Goal: Task Accomplishment & Management: Manage account settings

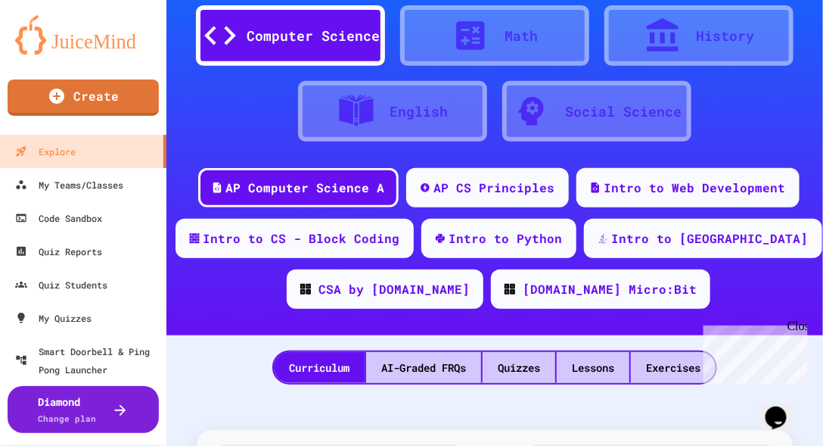
scroll to position [129, 0]
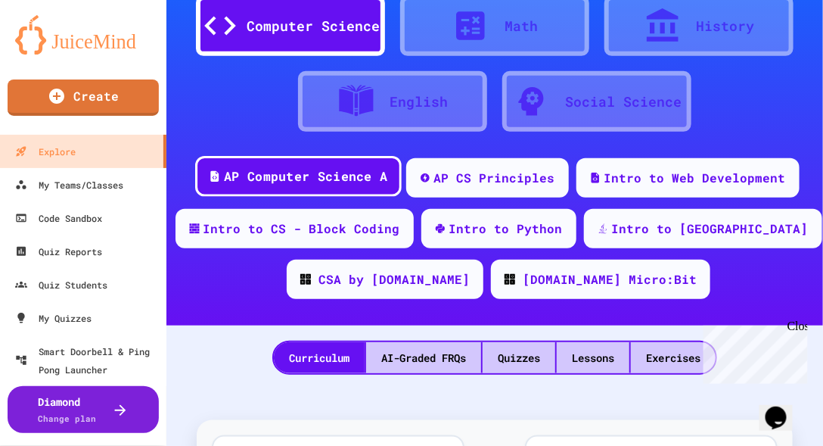
click at [342, 173] on div "AP Computer Science A" at bounding box center [305, 176] width 163 height 19
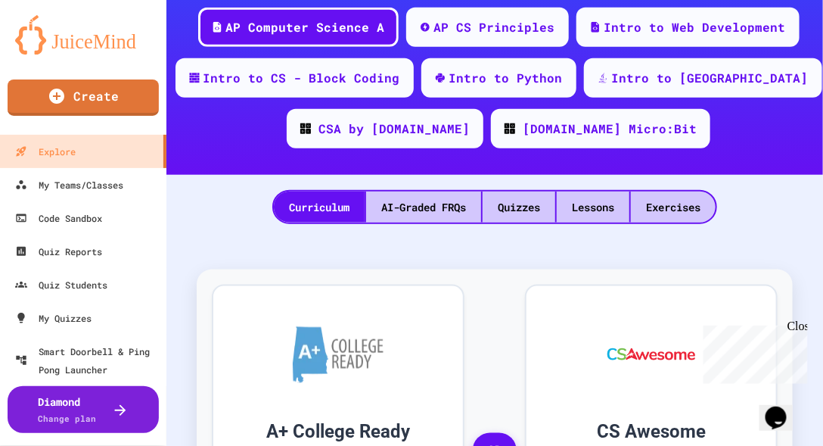
scroll to position [303, 0]
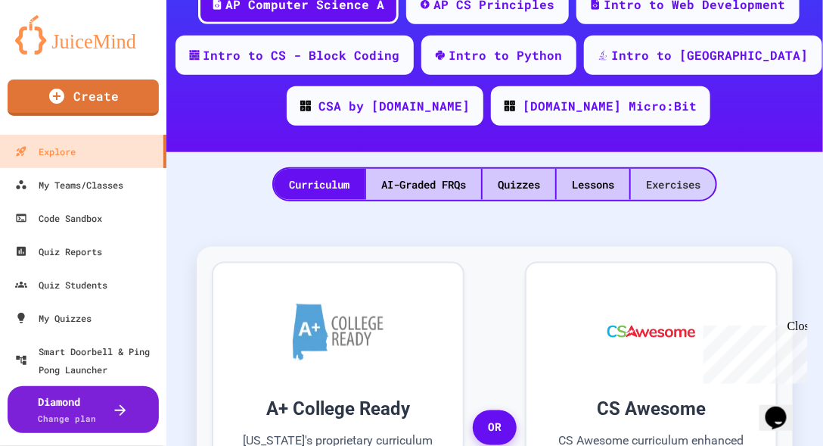
click at [664, 182] on div "Exercises" at bounding box center [673, 184] width 85 height 31
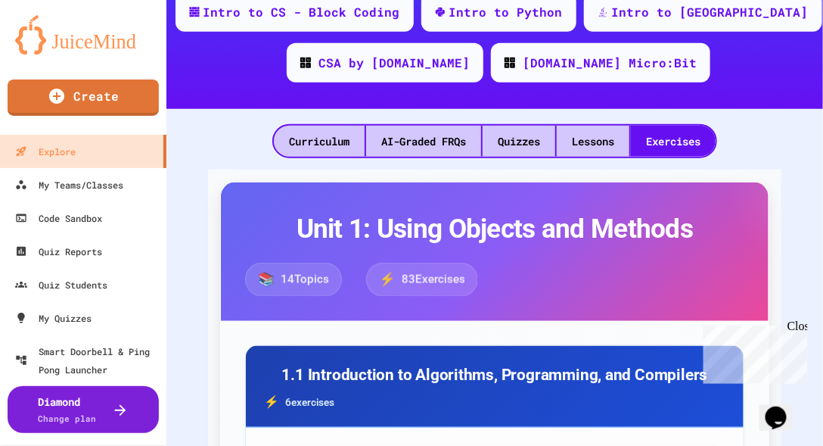
scroll to position [129, 0]
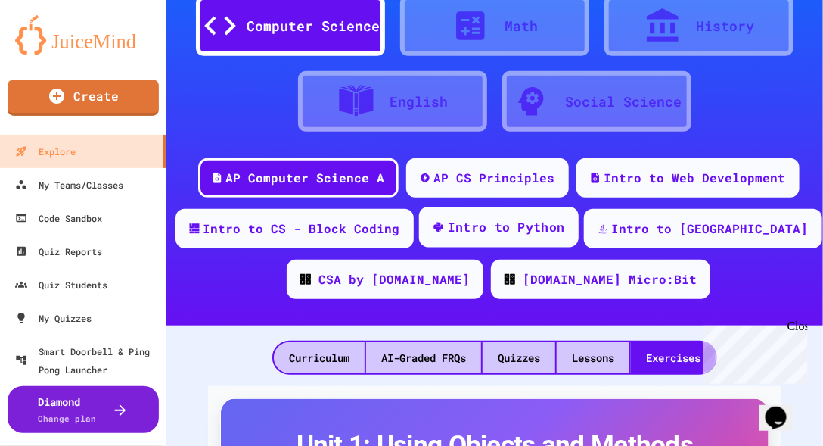
click at [533, 224] on div "Intro to Python" at bounding box center [506, 227] width 117 height 19
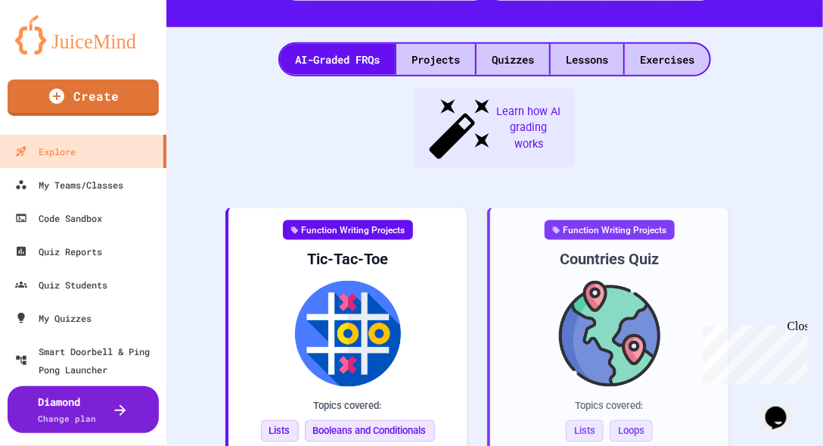
scroll to position [431, 0]
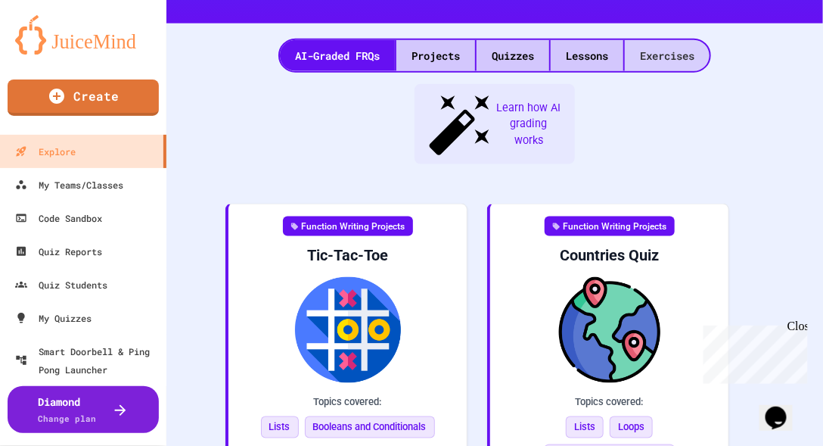
click at [663, 56] on div "Exercises" at bounding box center [667, 55] width 85 height 31
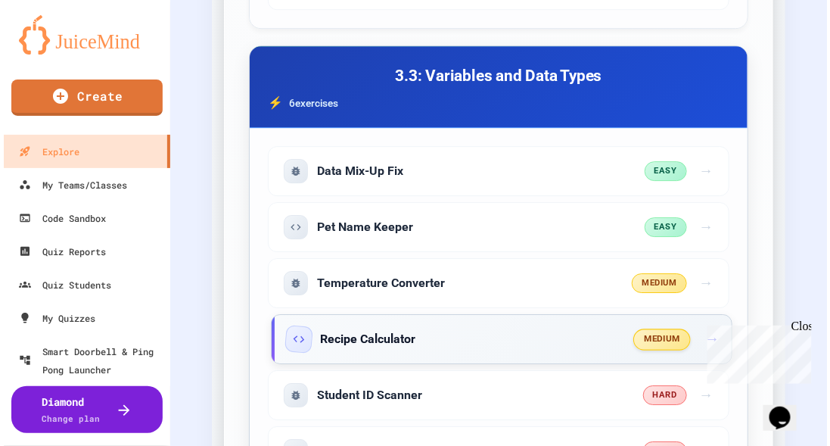
scroll to position [1124, 0]
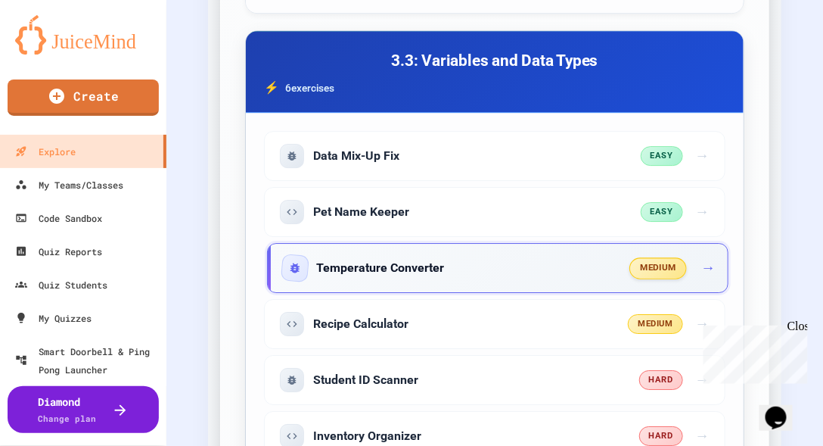
click at [499, 270] on div "Temperature Converter" at bounding box center [457, 268] width 348 height 24
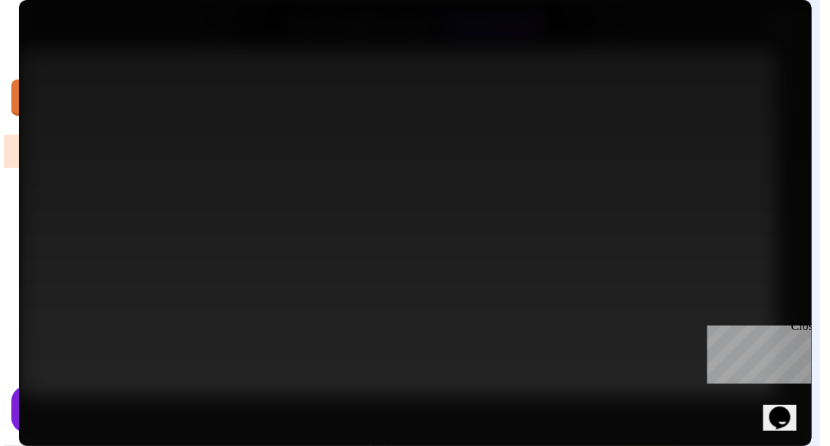
scroll to position [1199, 0]
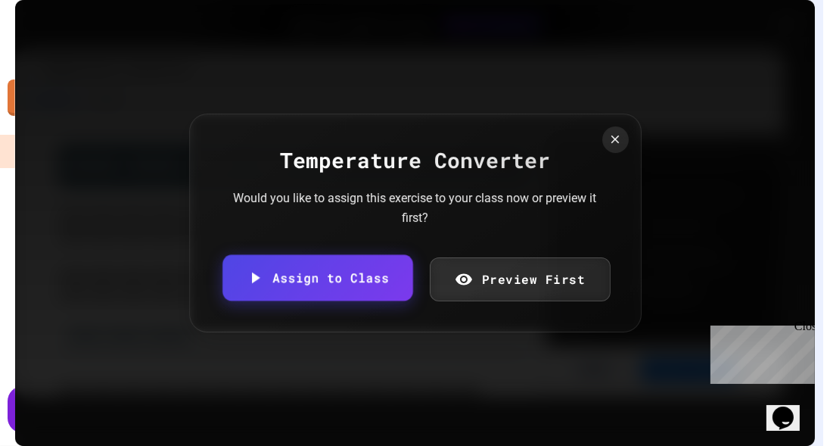
click at [365, 278] on link "Assign to Class" at bounding box center [317, 278] width 190 height 46
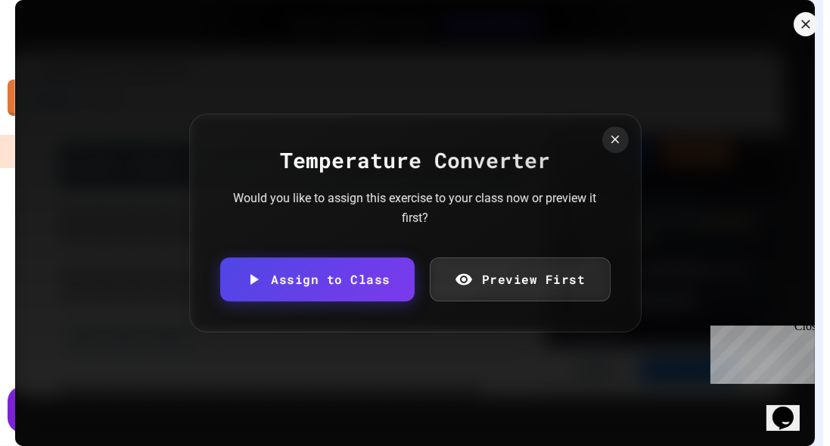
click at [417, 263] on body "We are updating our servers at 7PM EST on 3/11/2025. JuiceMind should continue …" at bounding box center [415, 223] width 830 height 446
type input "**********"
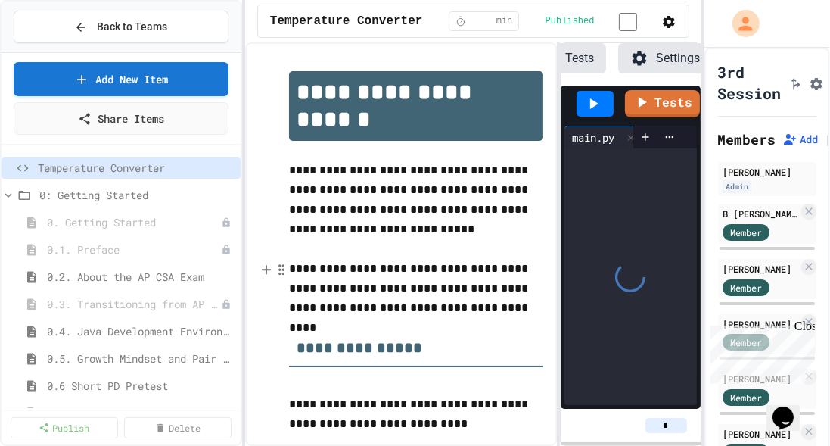
scroll to position [0, 238]
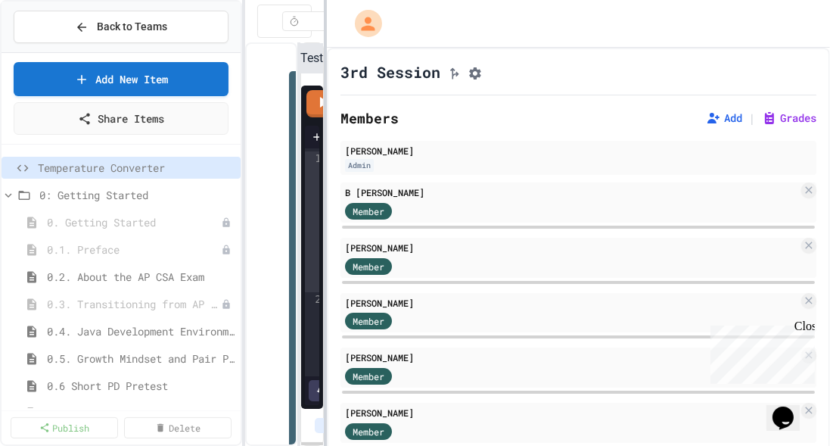
click at [322, 143] on div "**********" at bounding box center [415, 223] width 830 height 446
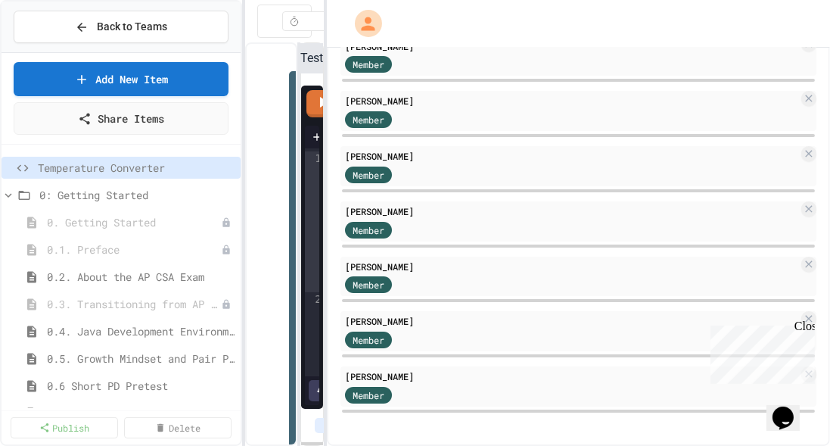
scroll to position [0, 0]
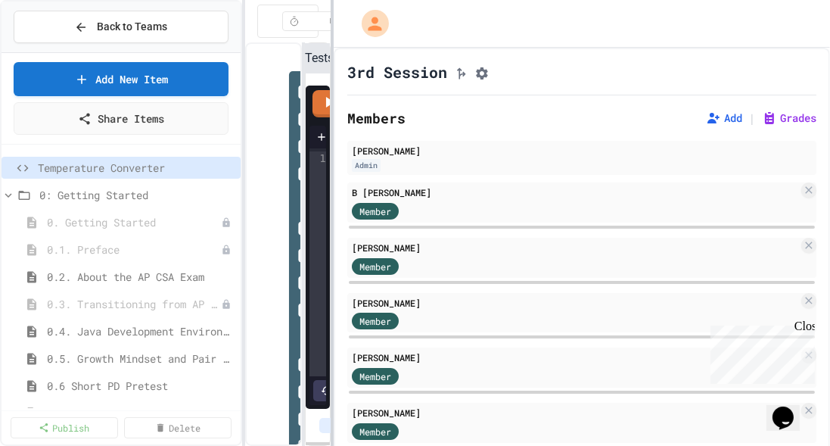
click at [332, 203] on div at bounding box center [332, 223] width 3 height 446
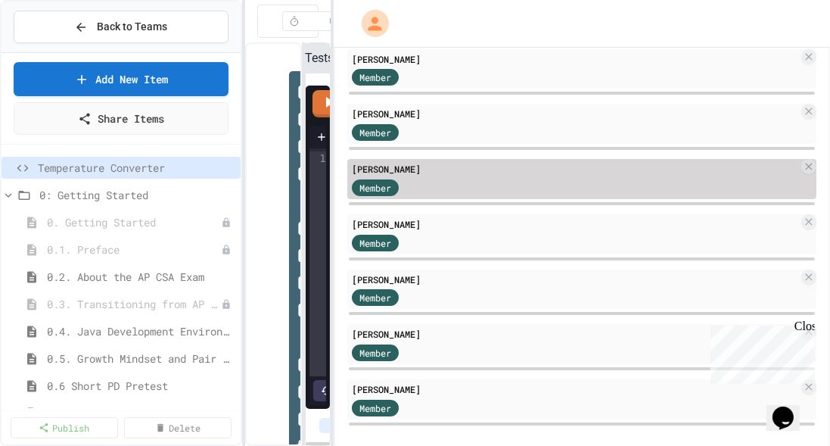
scroll to position [259, 0]
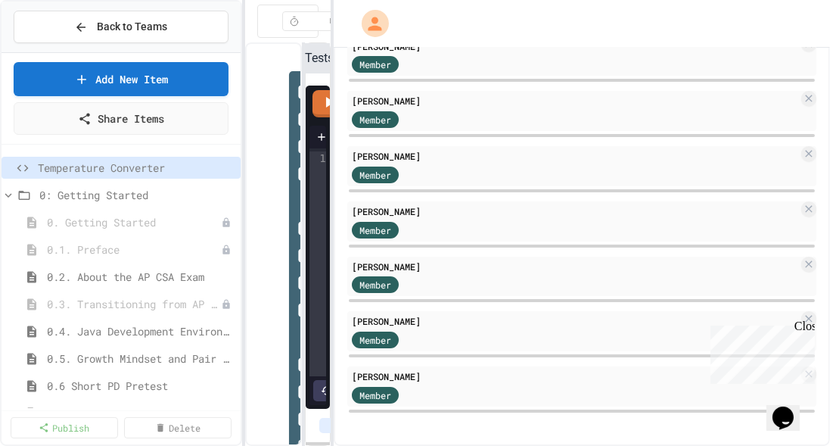
click at [802, 327] on div "Close" at bounding box center [803, 328] width 19 height 19
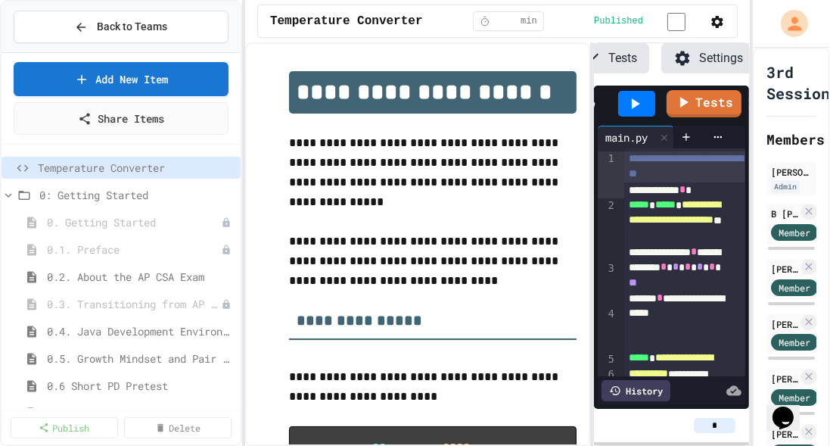
scroll to position [0, 222]
click at [751, 64] on div "**********" at bounding box center [415, 223] width 830 height 446
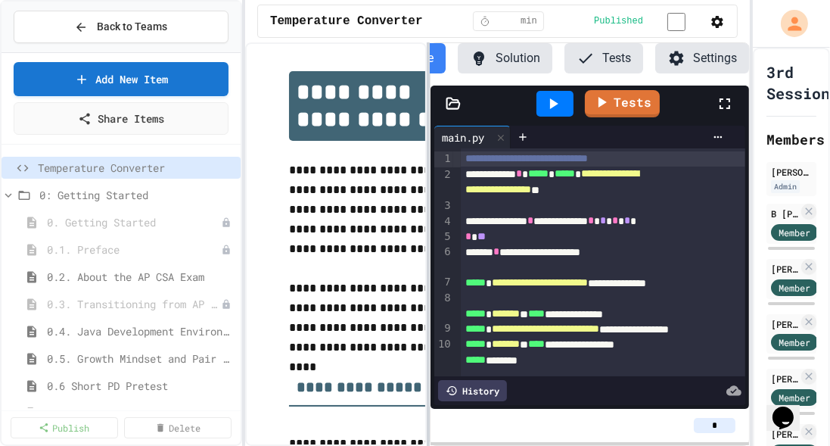
scroll to position [0, 58]
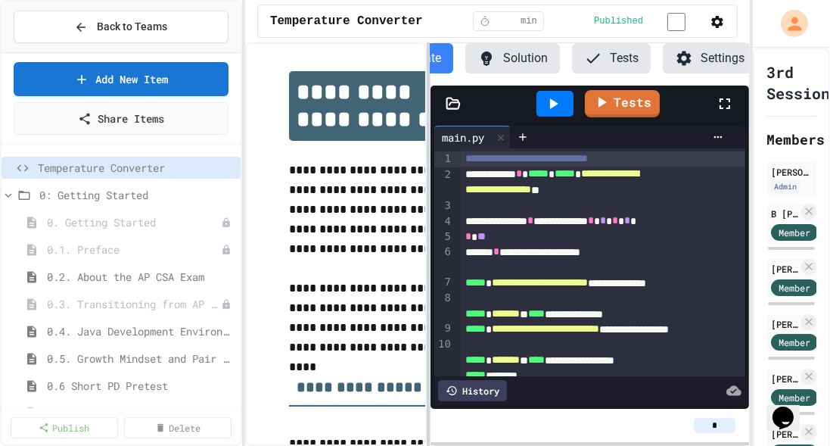
click at [427, 235] on div at bounding box center [428, 243] width 3 height 403
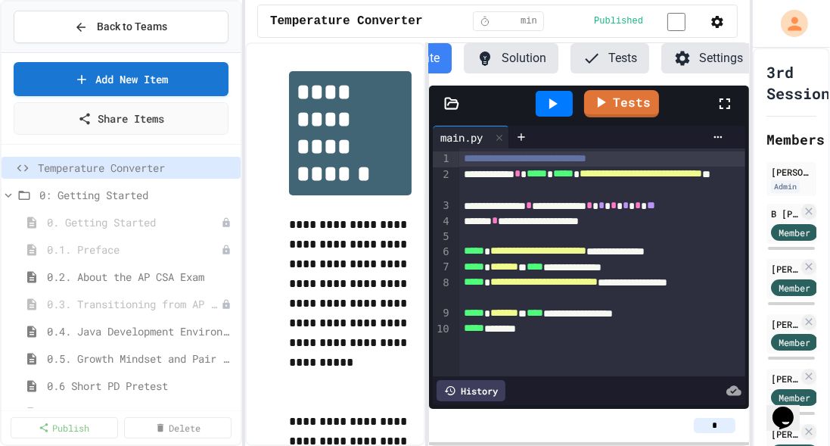
click at [696, 67] on button "Settings" at bounding box center [708, 58] width 94 height 30
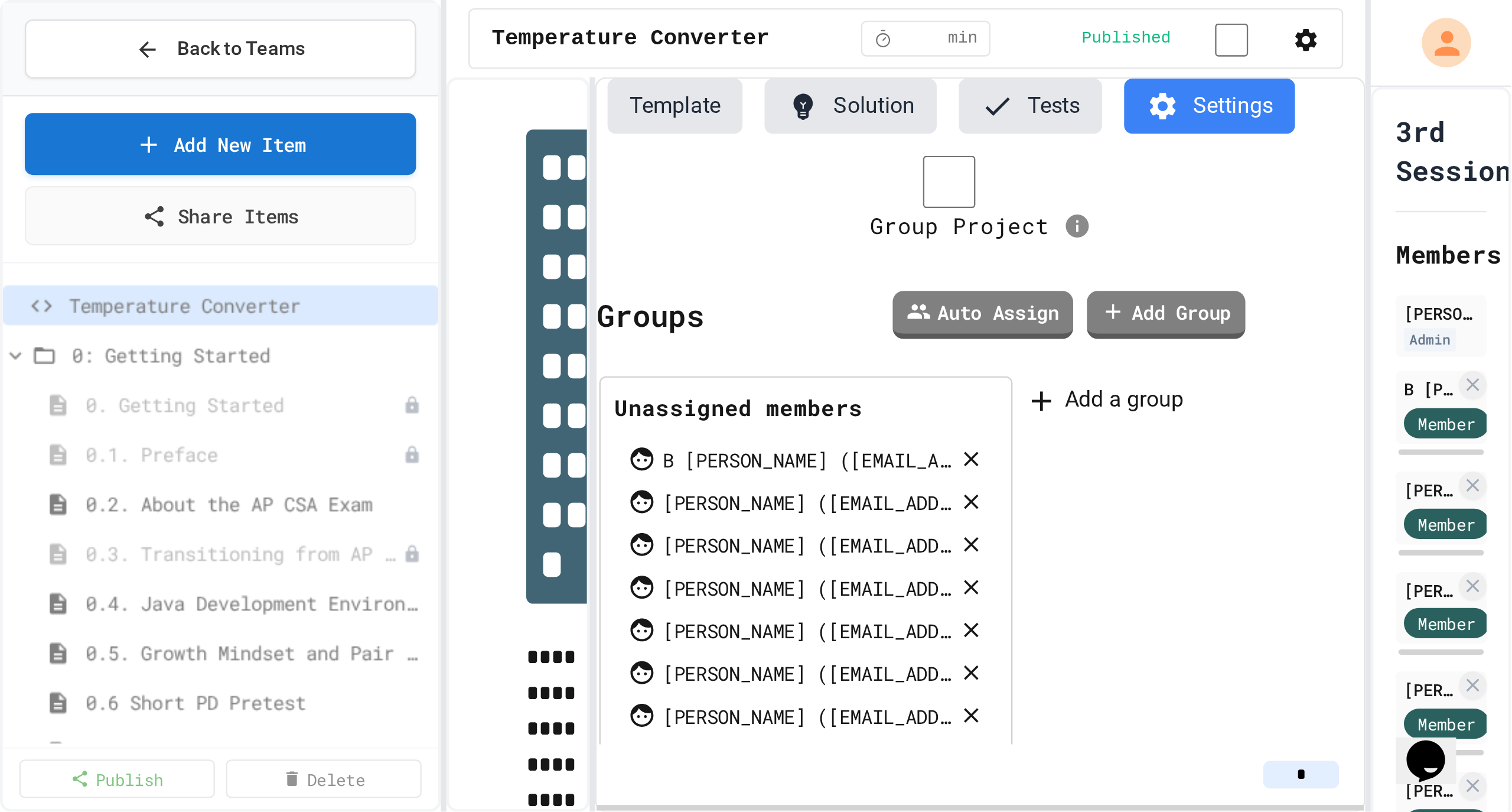
scroll to position [0, 0]
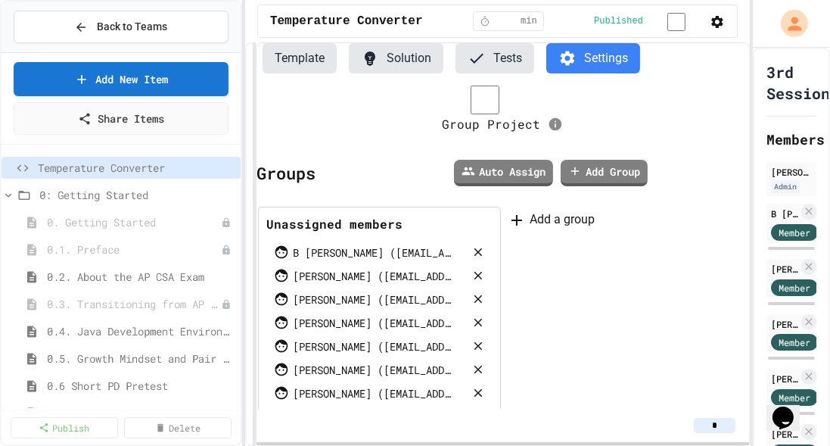
click at [255, 261] on div "**********" at bounding box center [497, 243] width 505 height 403
click at [388, 253] on div "B [PERSON_NAME] ([EMAIL_ADDRESS][DOMAIN_NAME])" at bounding box center [372, 252] width 159 height 16
click at [606, 165] on link "Add Group" at bounding box center [604, 171] width 85 height 28
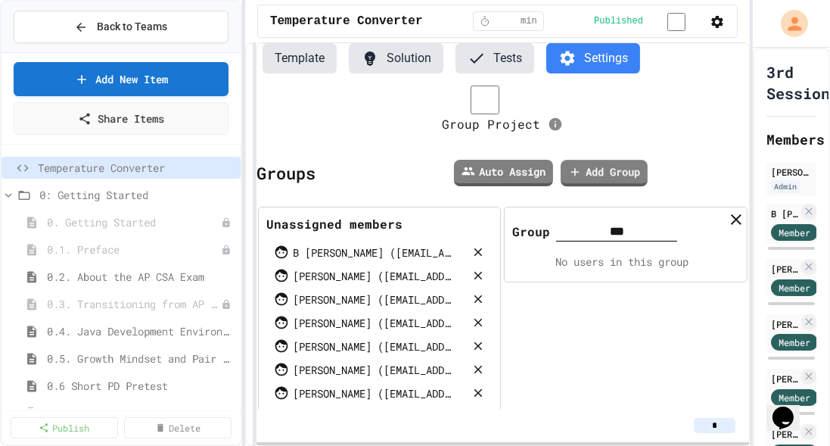
click at [637, 223] on input "***" at bounding box center [616, 231] width 121 height 19
drag, startPoint x: 638, startPoint y: 223, endPoint x: 615, endPoint y: 225, distance: 22.7
click at [615, 225] on input "***" at bounding box center [616, 231] width 121 height 19
type input "*"
click at [633, 329] on div "Group * No users in this group" at bounding box center [625, 333] width 247 height 256
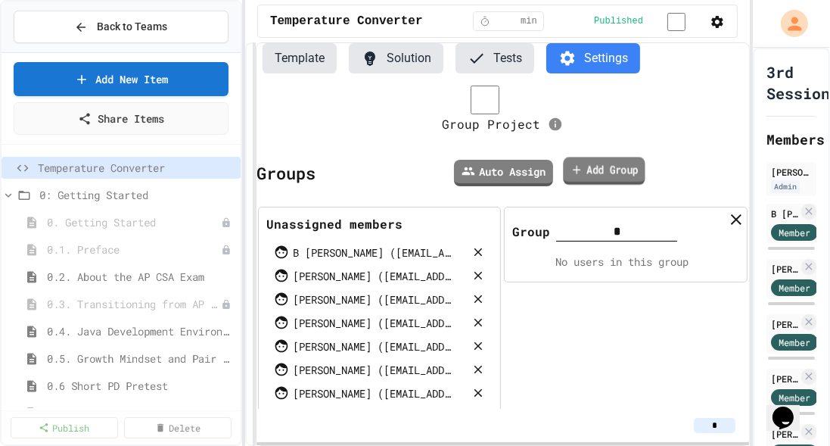
click at [612, 176] on link "Add Group" at bounding box center [605, 171] width 82 height 28
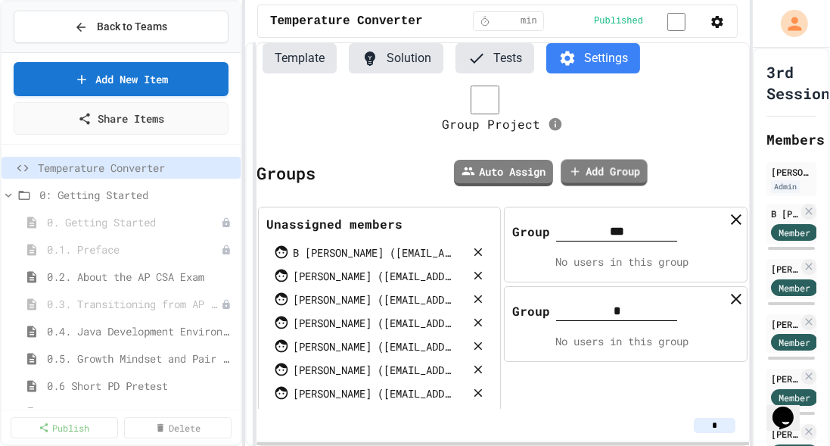
click at [635, 225] on input "***" at bounding box center [616, 231] width 121 height 19
type input "*"
click at [623, 183] on div "Auto Assign Add Group" at bounding box center [533, 173] width 434 height 34
click at [618, 173] on link "Add Group" at bounding box center [604, 171] width 87 height 28
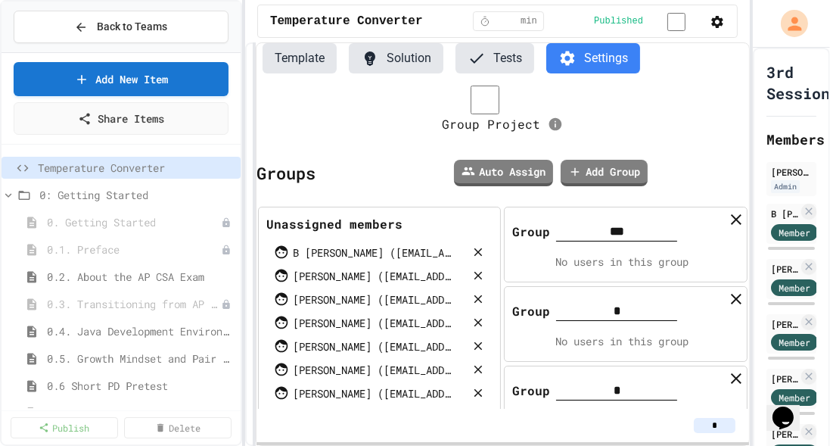
click at [630, 231] on input "***" at bounding box center [616, 231] width 121 height 19
click at [630, 229] on input "***" at bounding box center [616, 231] width 121 height 19
type input "*"
click at [600, 166] on link "Add Group" at bounding box center [604, 171] width 87 height 28
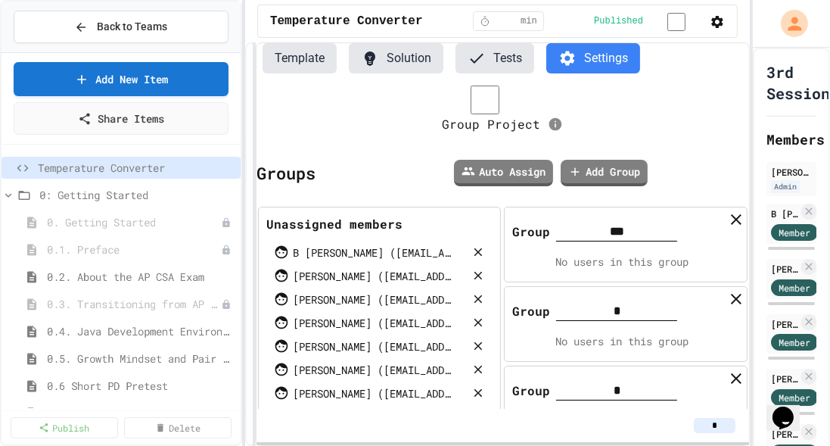
click at [626, 232] on input "***" at bounding box center [616, 231] width 121 height 19
type input "*"
click at [621, 173] on link "Add Group" at bounding box center [603, 171] width 79 height 28
click at [623, 225] on input "***" at bounding box center [616, 231] width 121 height 19
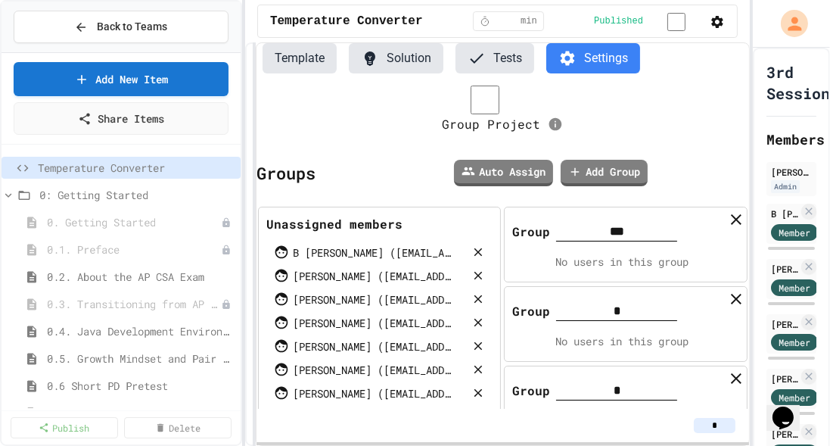
click at [623, 225] on input "***" at bounding box center [616, 231] width 121 height 19
type input "*"
click at [613, 176] on link "Add Group" at bounding box center [604, 173] width 87 height 26
click at [627, 229] on input "***" at bounding box center [616, 231] width 121 height 19
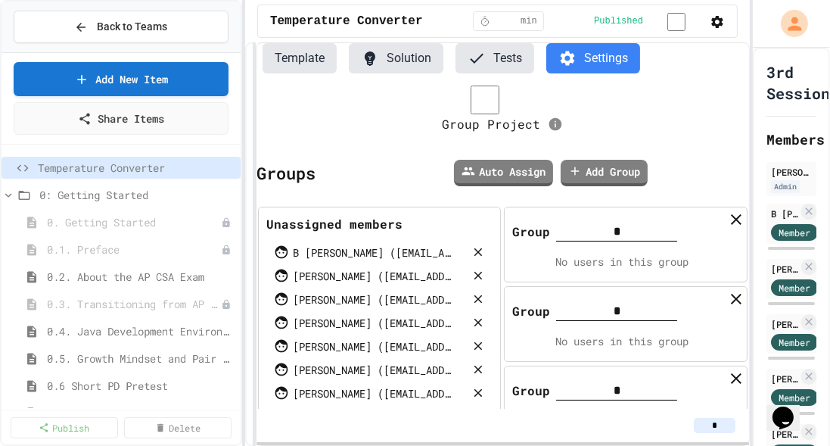
type input "*"
click at [682, 142] on div "Group Project Groups Auto Assign Add Group Unassigned members B Belcher (gci.24…" at bounding box center [502, 384] width 493 height 599
click at [524, 179] on link "Auto Assign" at bounding box center [504, 171] width 91 height 28
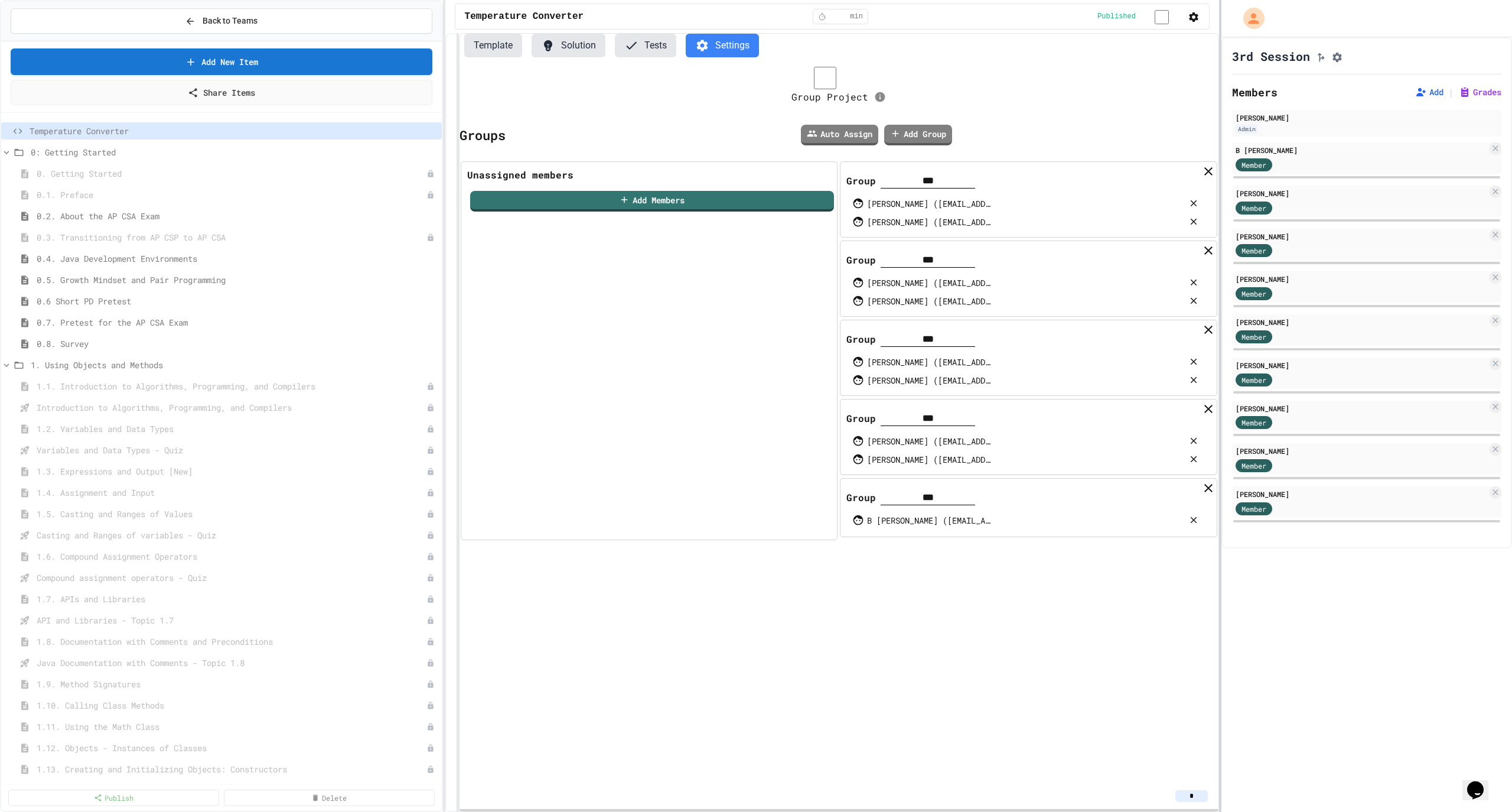
click at [647, 347] on div at bounding box center [1220, 406] width 2 height 812
click at [647, 137] on link "Auto Assign" at bounding box center [840, 134] width 76 height 22
click at [506, 50] on button "Template" at bounding box center [493, 45] width 58 height 23
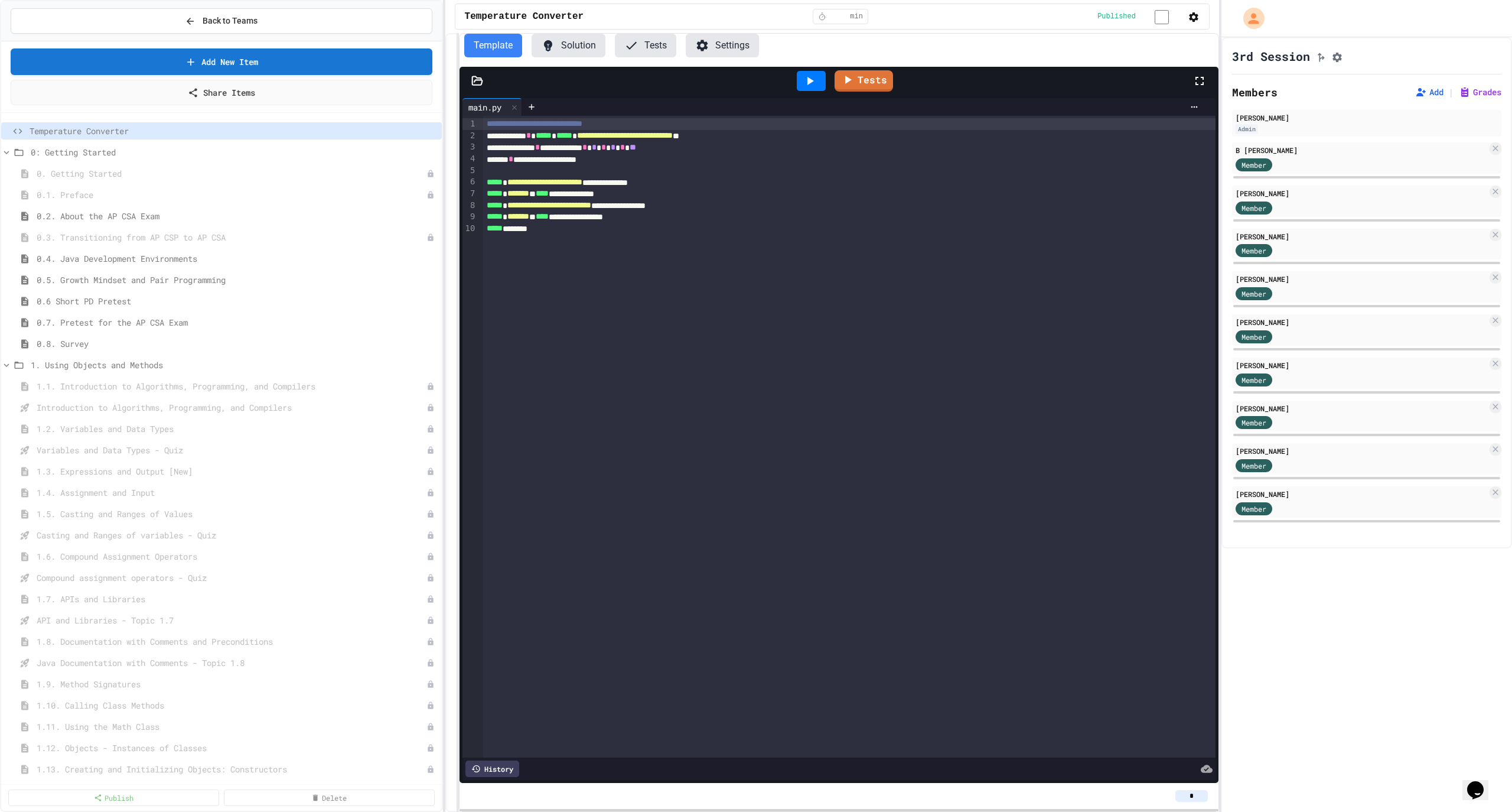
click at [506, 50] on button "Template" at bounding box center [493, 45] width 58 height 23
click at [647, 44] on div "Template Solution Tests Settings" at bounding box center [839, 45] width 759 height 23
click at [647, 16] on icon "button" at bounding box center [1194, 16] width 12 height 12
click at [647, 347] on div at bounding box center [756, 813] width 1512 height 0
click at [647, 4] on div "Temperature Converter * min Published" at bounding box center [832, 16] width 755 height 26
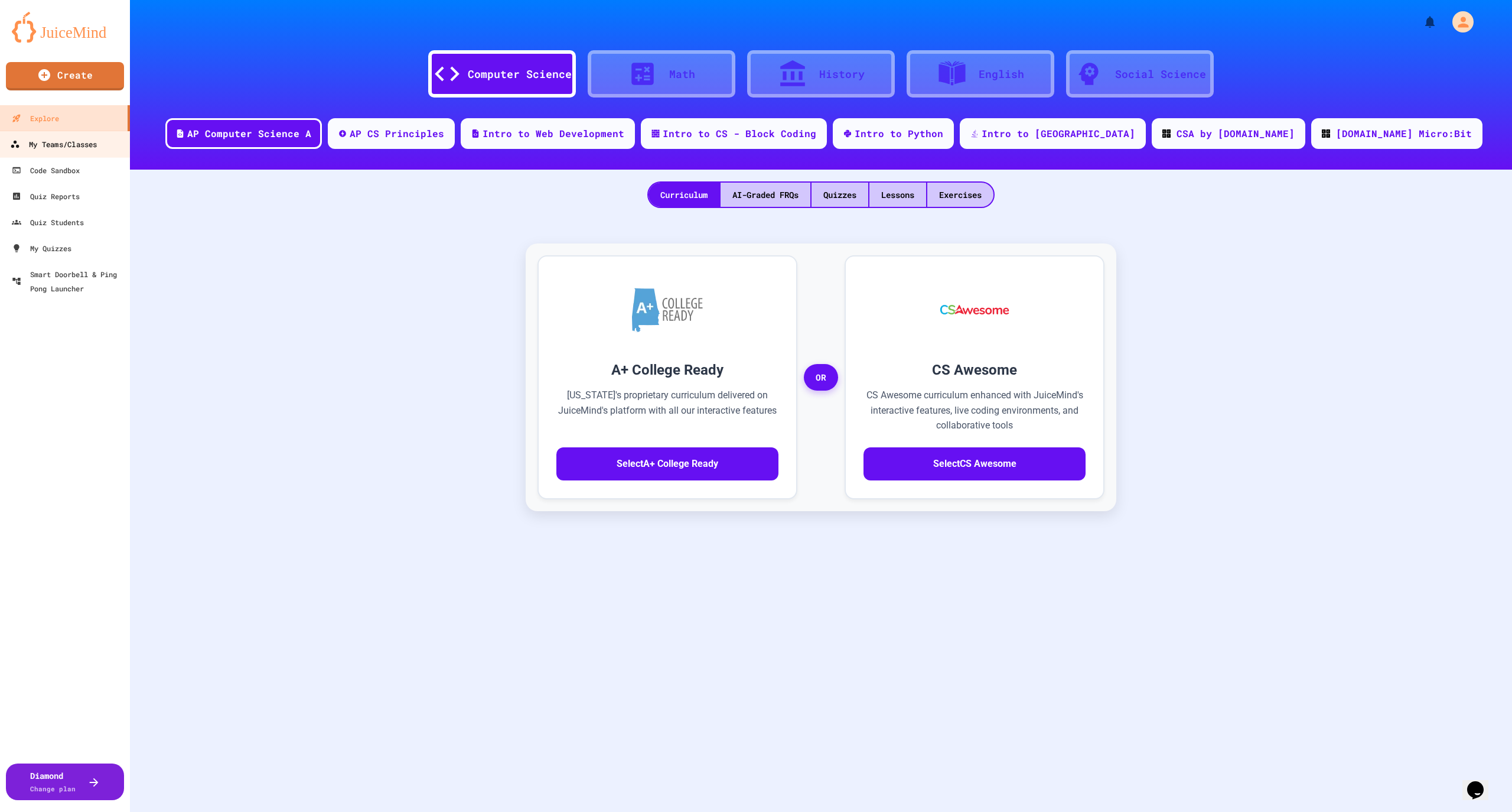
click at [95, 151] on div "My Teams/Classes" at bounding box center [53, 144] width 87 height 15
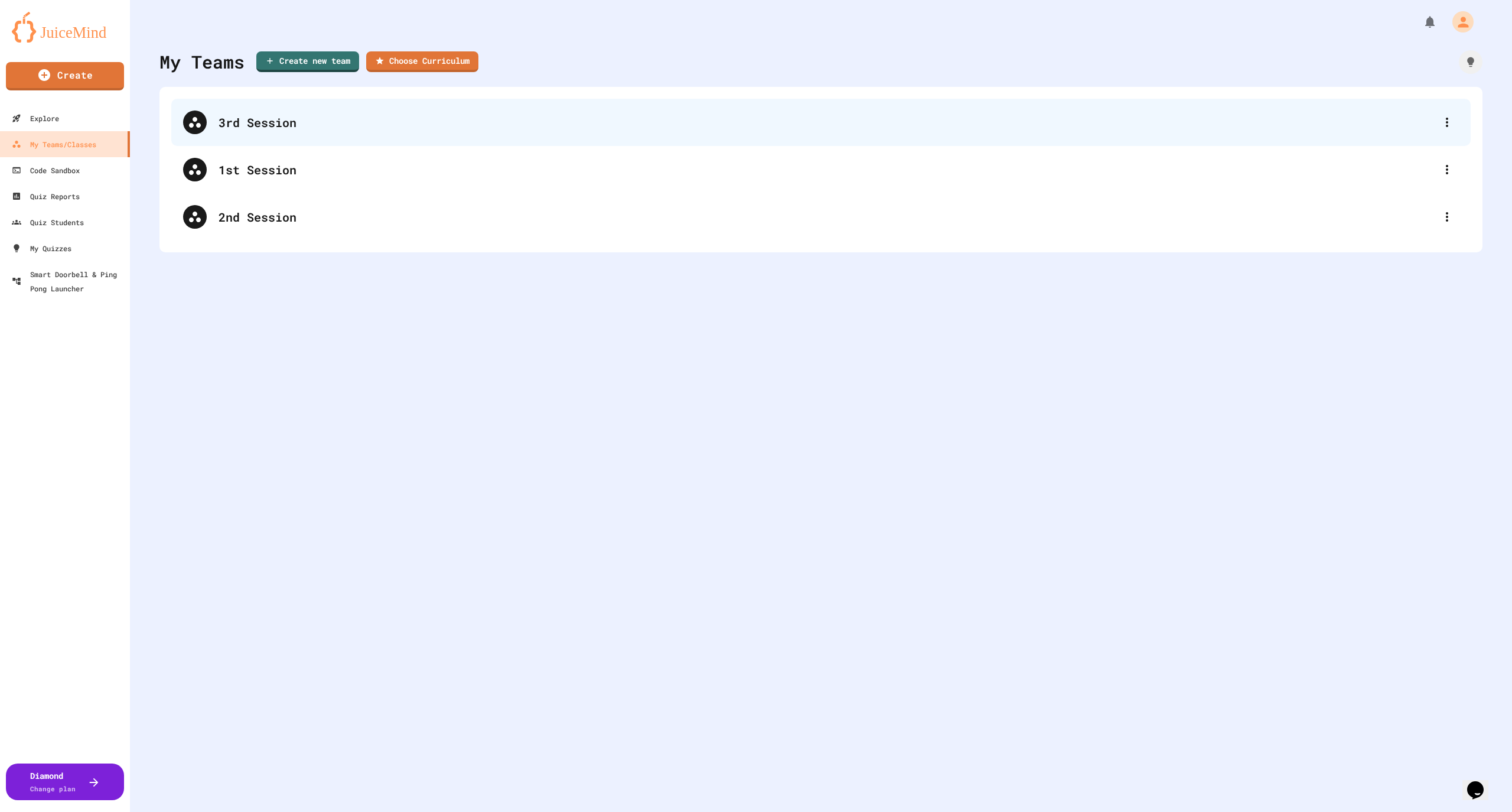
click at [297, 123] on div "3rd Session" at bounding box center [827, 122] width 1217 height 18
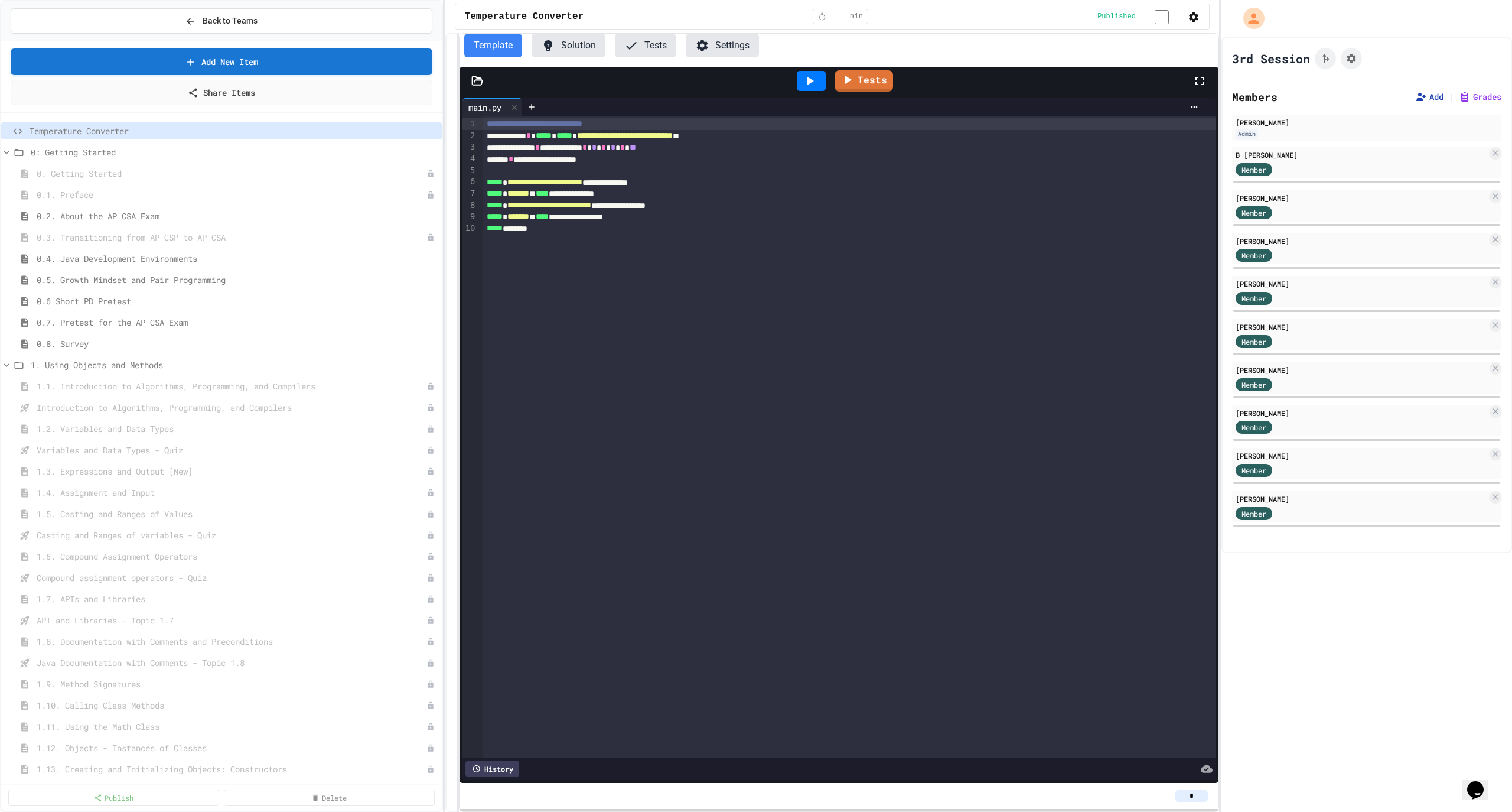
click at [1415, 102] on icon at bounding box center [1421, 97] width 12 height 12
click at [719, 48] on button "Settings" at bounding box center [722, 45] width 73 height 23
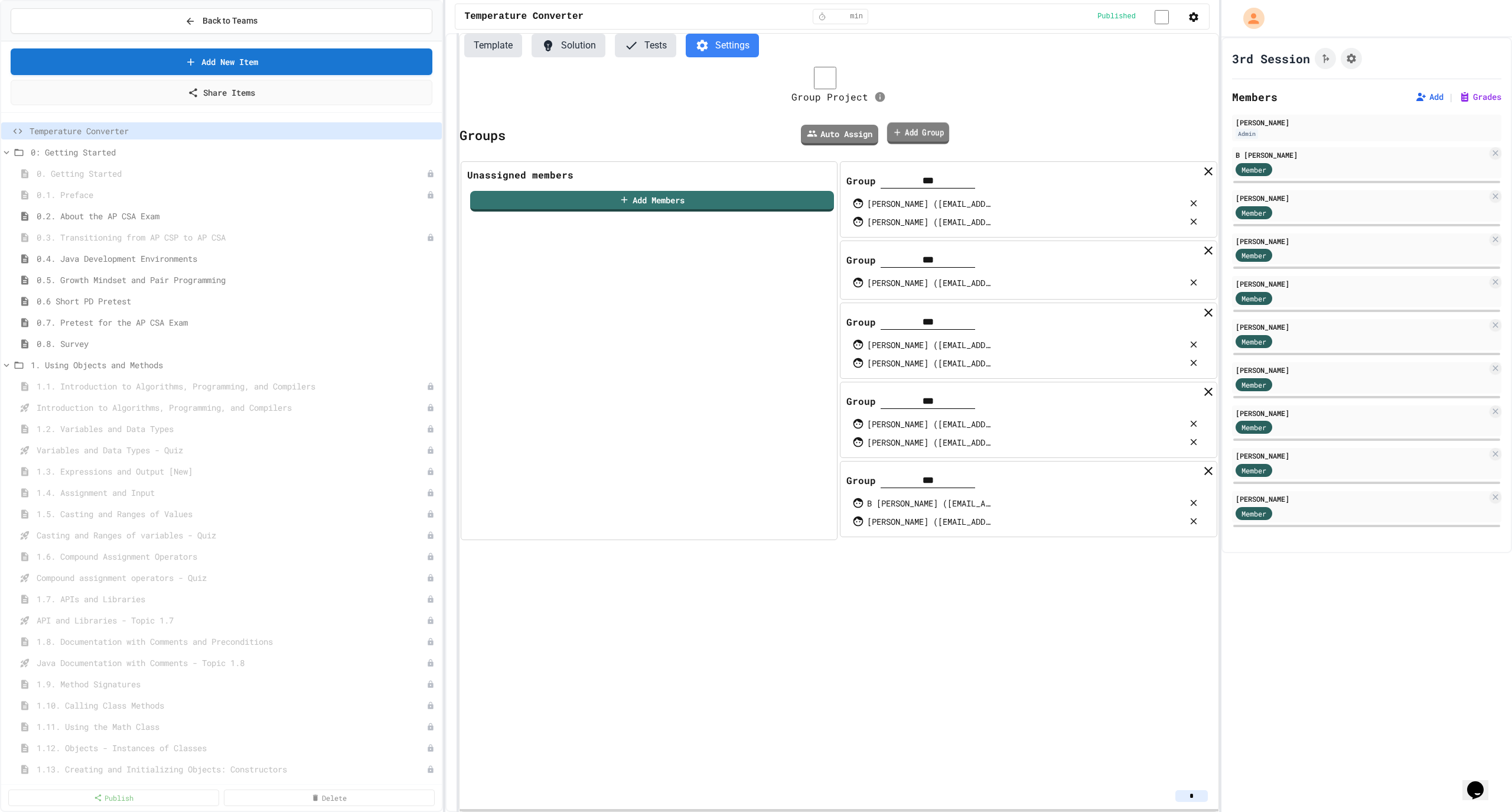
click at [924, 142] on link "Add Group" at bounding box center [917, 134] width 62 height 22
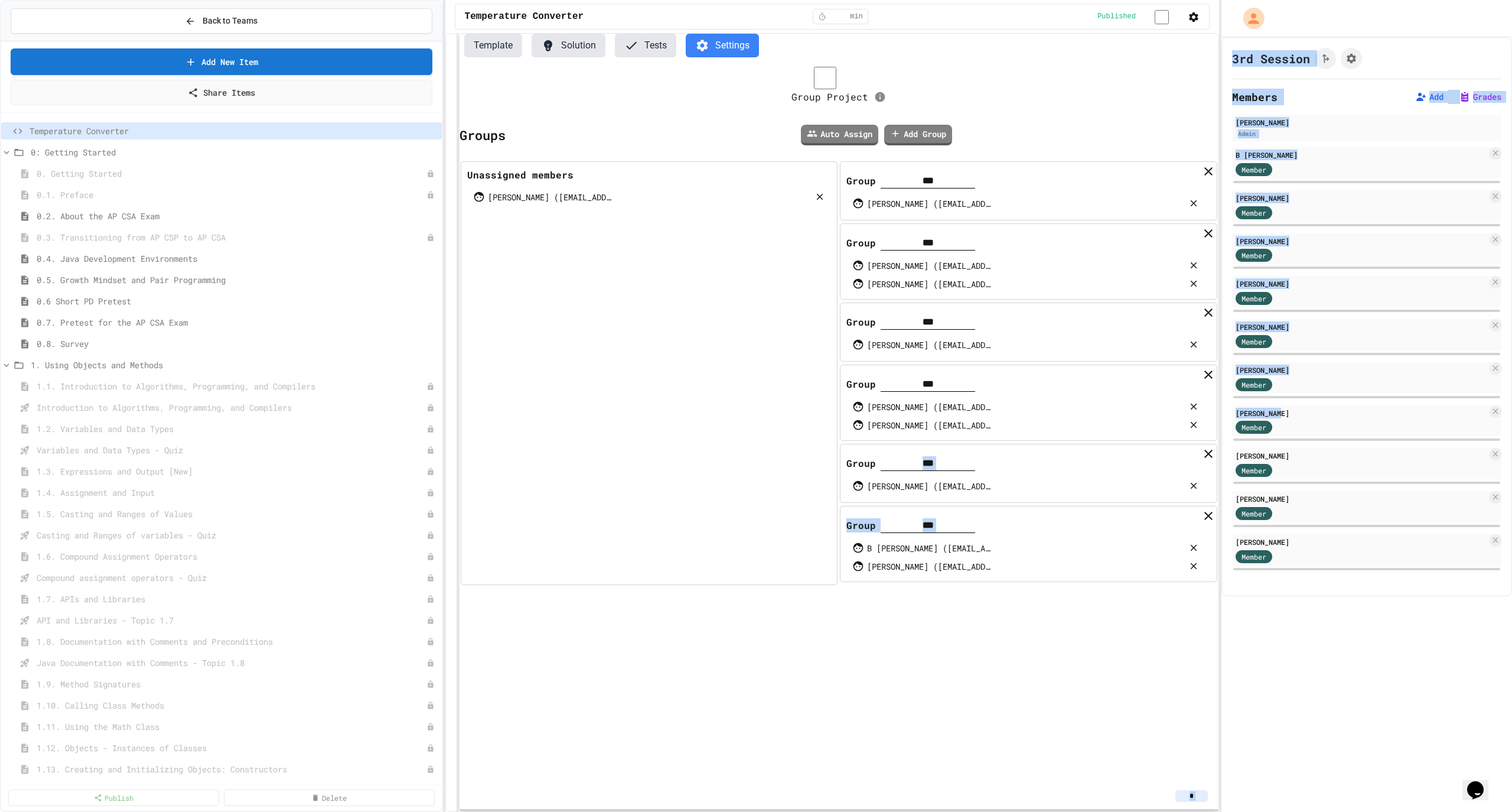
drag, startPoint x: 1300, startPoint y: 419, endPoint x: 1028, endPoint y: 468, distance: 276.4
click at [1016, 468] on div "Back to Teams Add New Item Share Items Temperature Converter 0: Getting Started…" at bounding box center [756, 406] width 1512 height 812
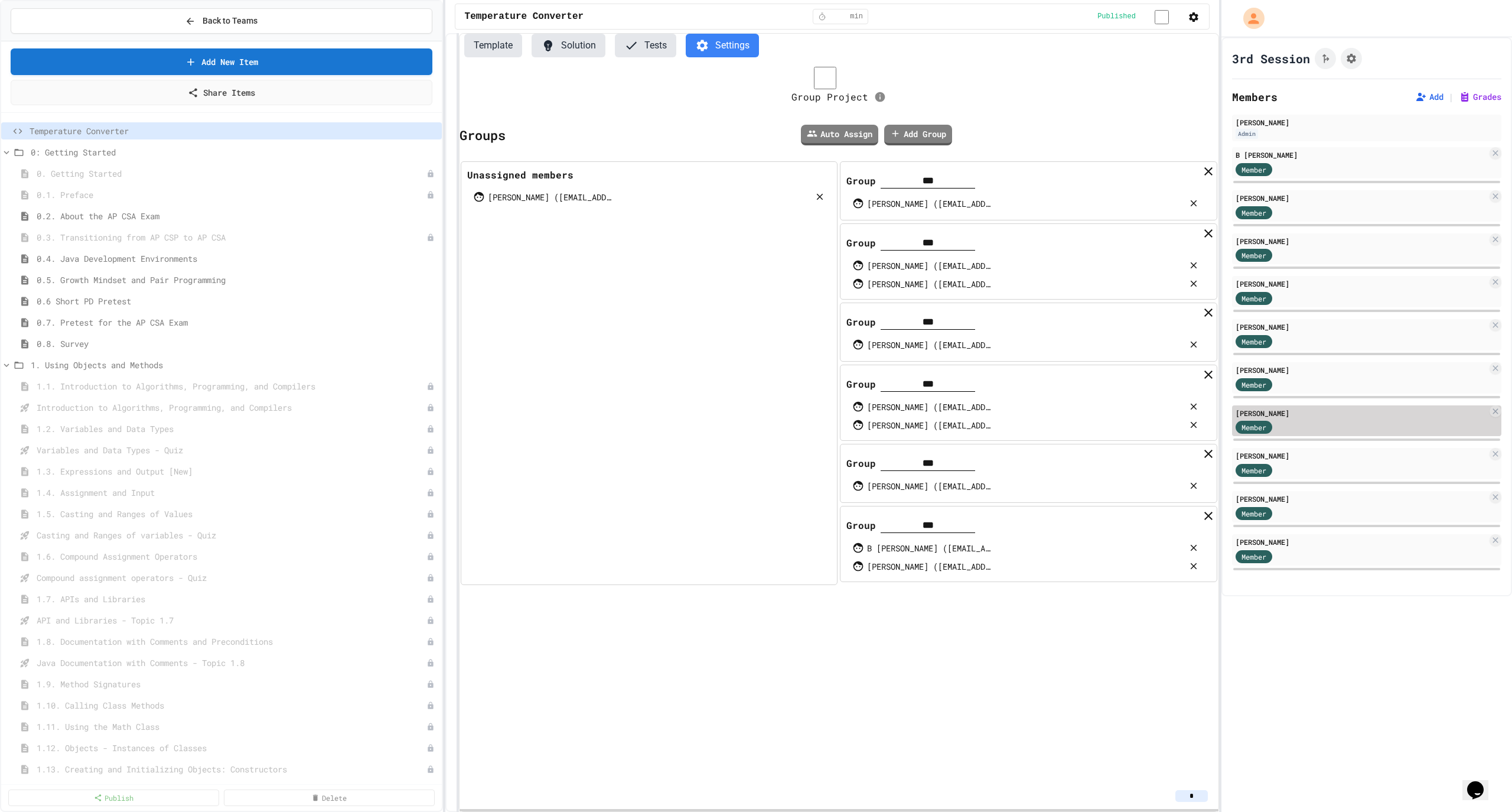
click at [1307, 422] on div "Member" at bounding box center [1361, 426] width 251 height 15
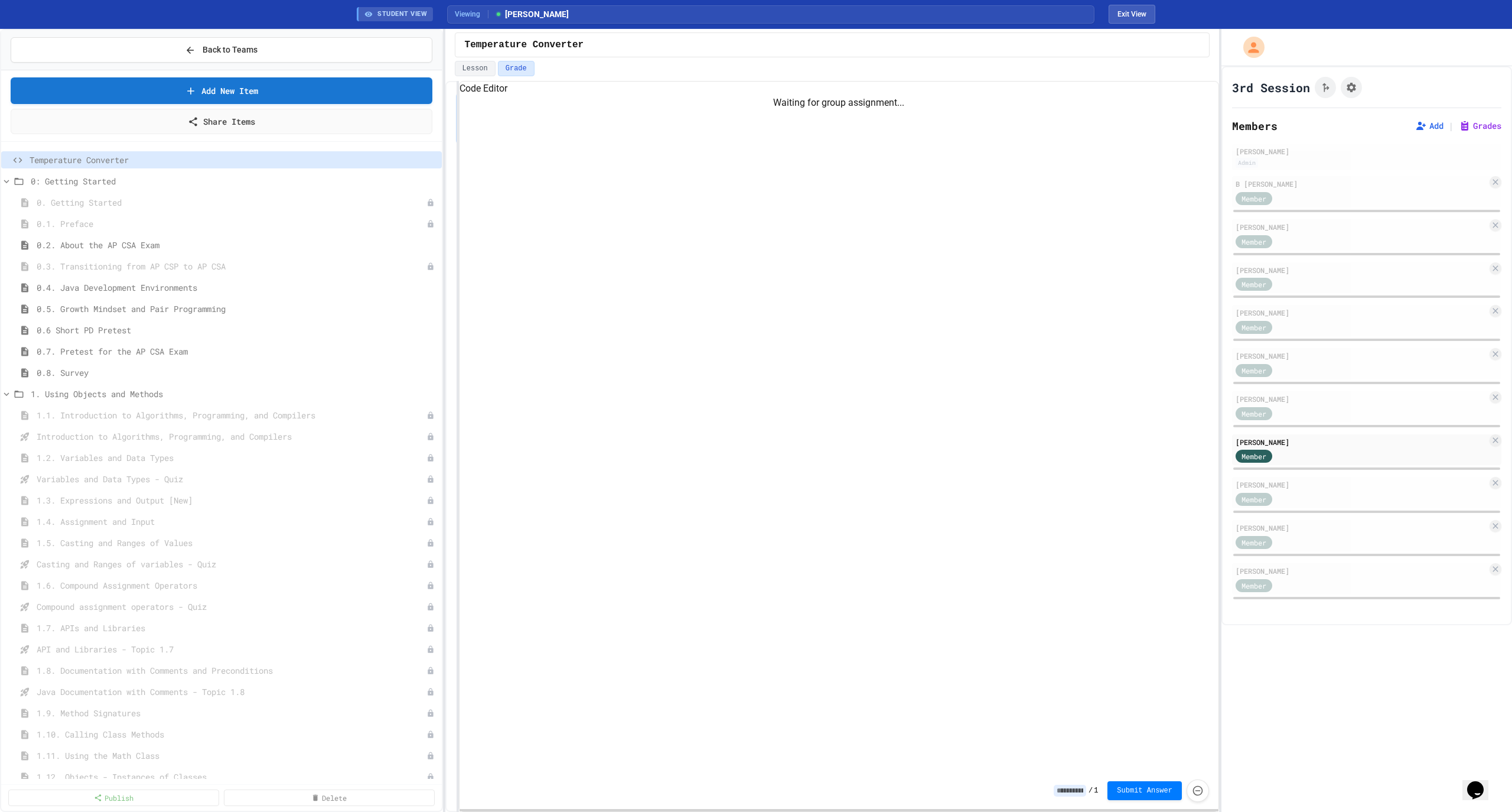
drag, startPoint x: 565, startPoint y: 145, endPoint x: 643, endPoint y: 154, distance: 78.5
click at [186, 48] on icon at bounding box center [190, 51] width 11 height 11
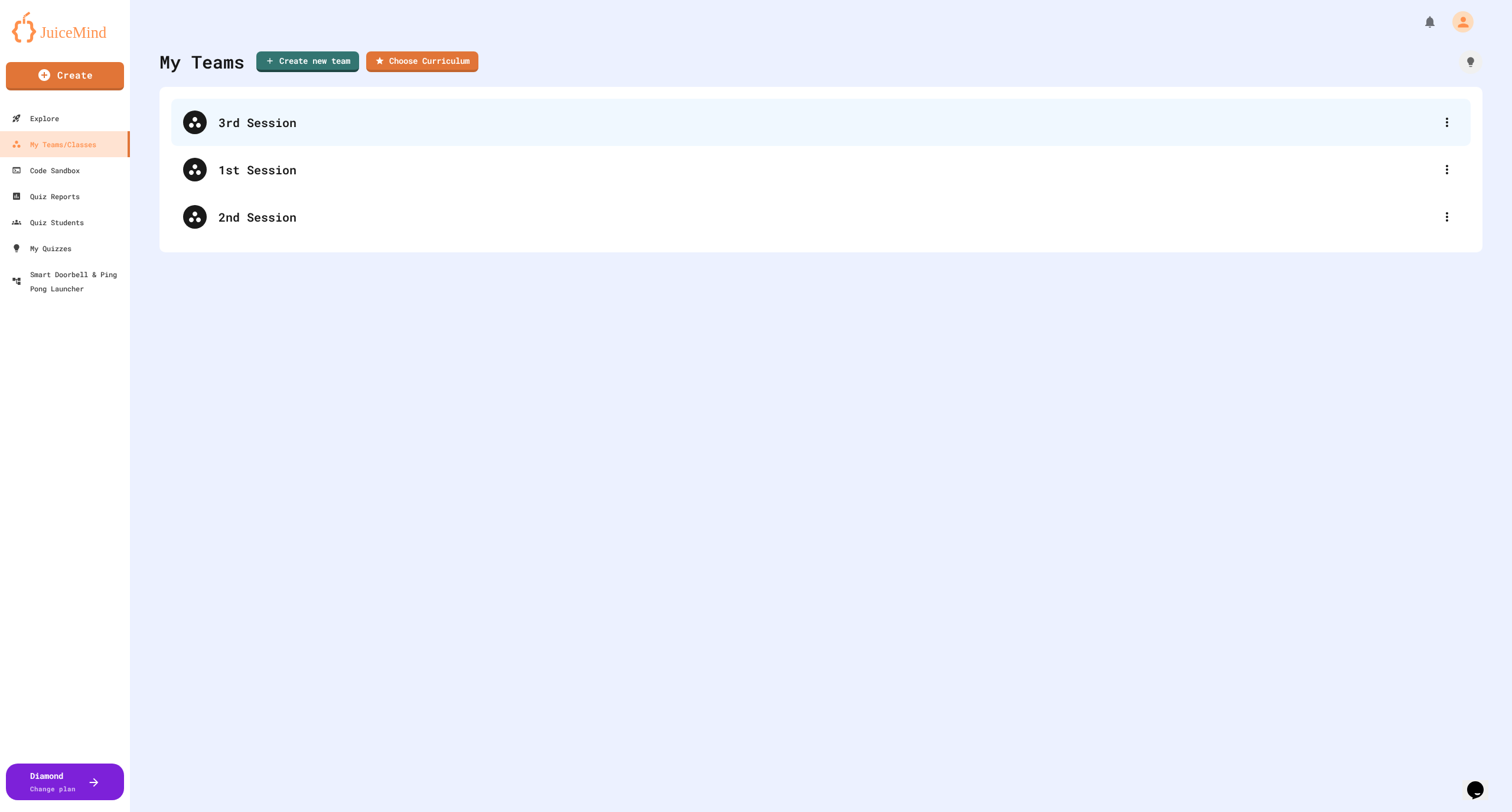
click at [339, 119] on div "3rd Session" at bounding box center [827, 122] width 1217 height 18
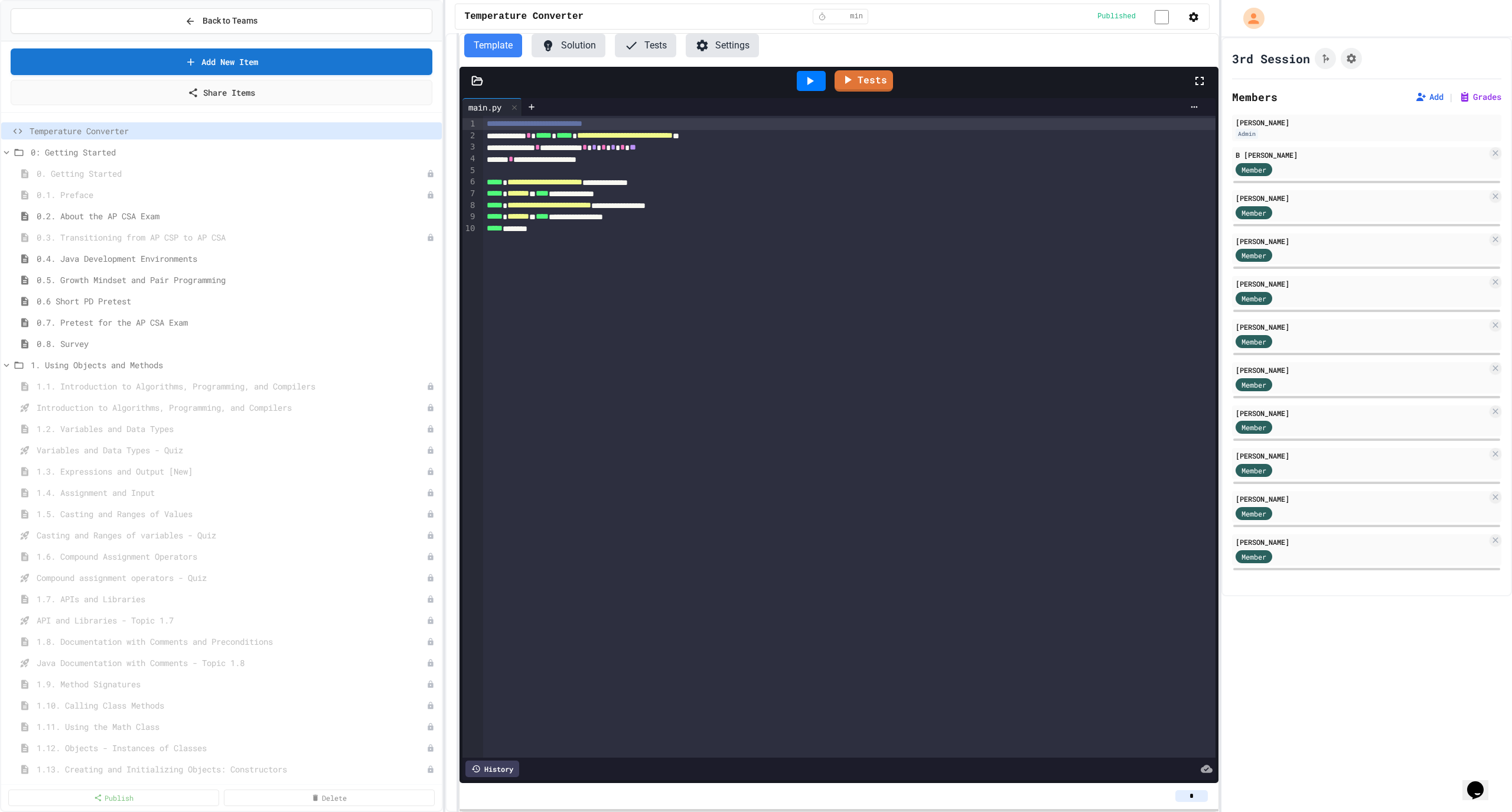
click at [707, 55] on button "Settings" at bounding box center [722, 45] width 73 height 23
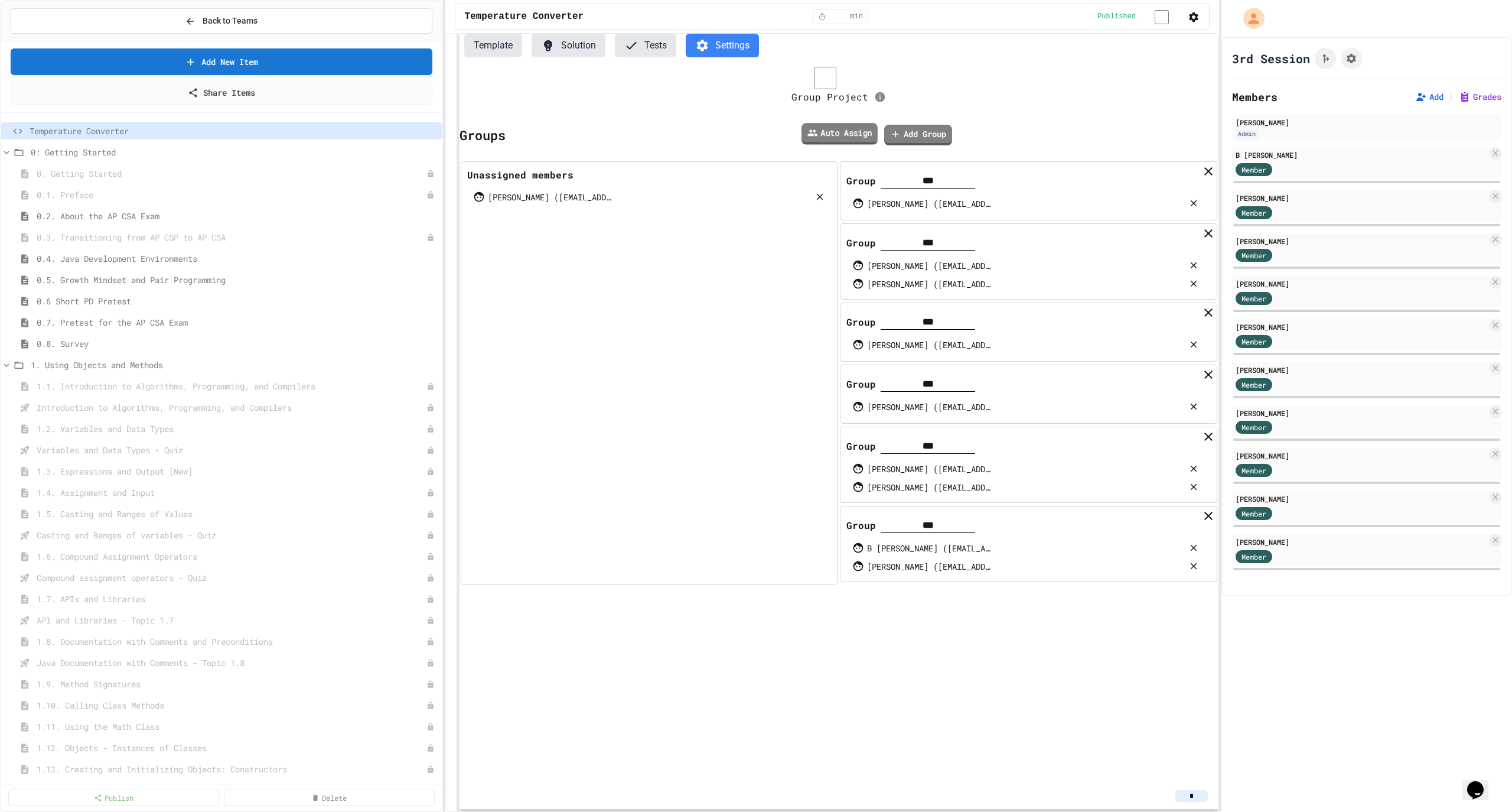
click at [853, 133] on link "Auto Assign" at bounding box center [840, 134] width 76 height 22
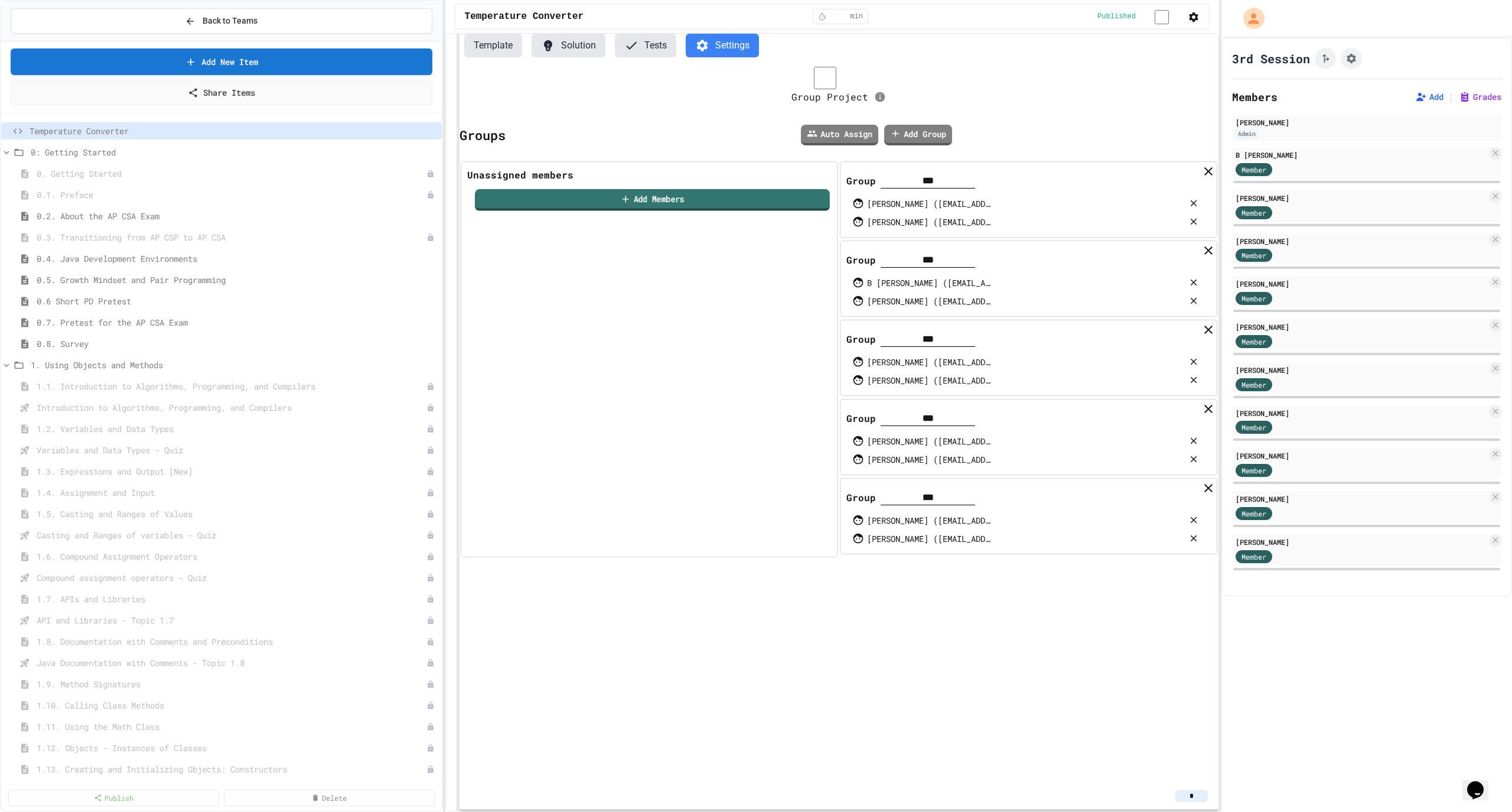
click at [781, 199] on link "Add Members" at bounding box center [652, 200] width 355 height 22
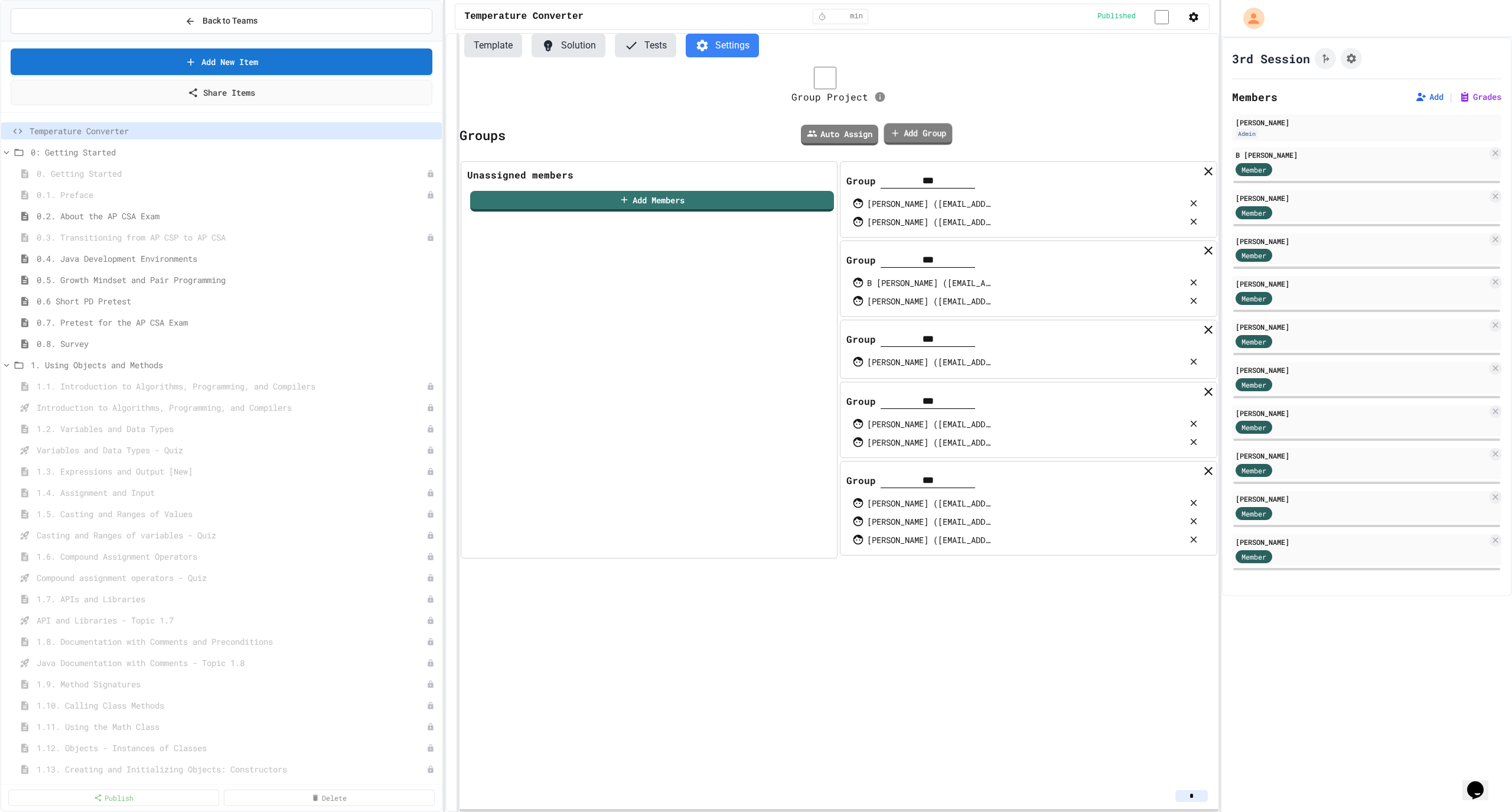
click at [909, 138] on link "Add Group" at bounding box center [919, 134] width 69 height 22
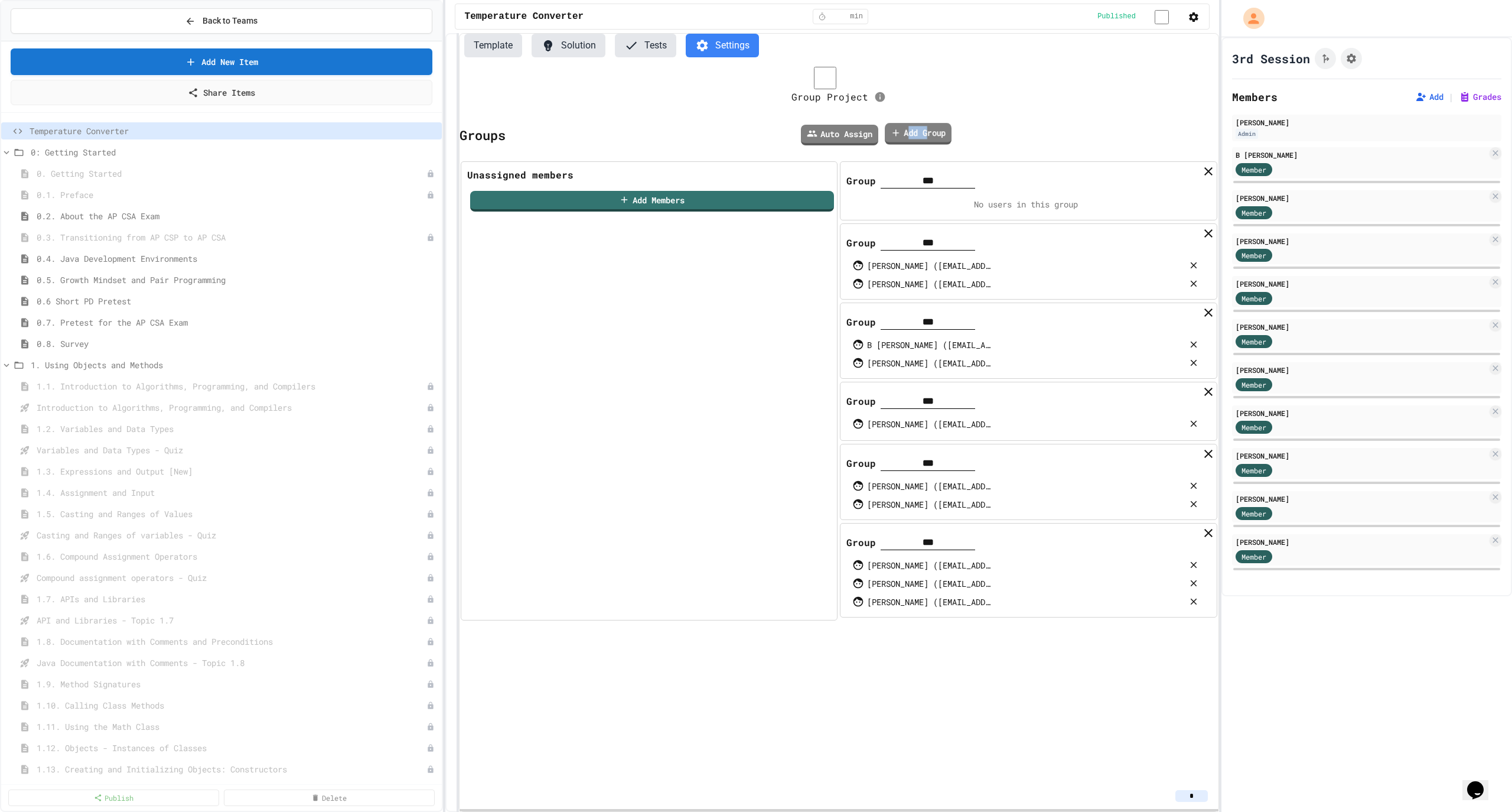
click at [909, 138] on link "Add Group" at bounding box center [917, 134] width 66 height 22
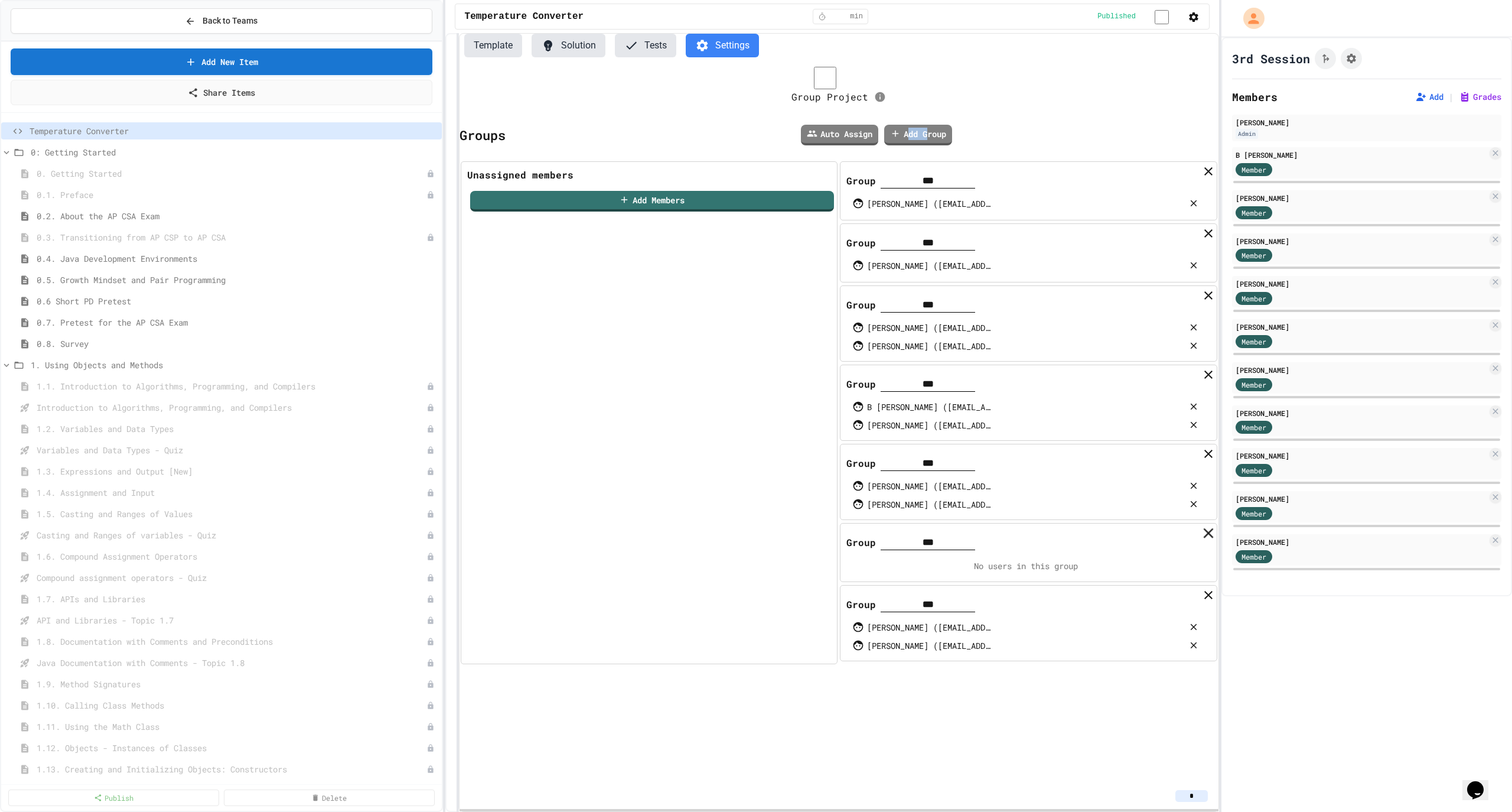
click at [1200, 540] on icon at bounding box center [1208, 532] width 17 height 17
